Goal: Find specific page/section: Find specific page/section

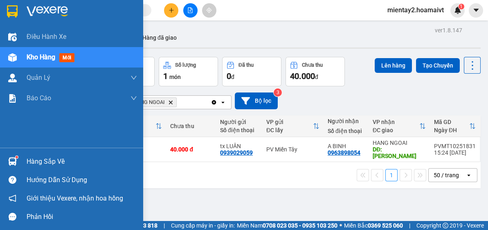
click at [28, 54] on span "Kho hàng" at bounding box center [41, 57] width 29 height 8
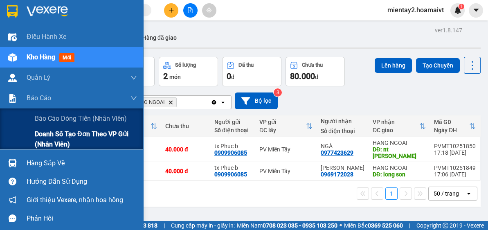
click at [52, 144] on span "Doanh số tạo đơn theo VP gửi (nhân viên)" at bounding box center [86, 139] width 102 height 20
